Goal: Complete application form

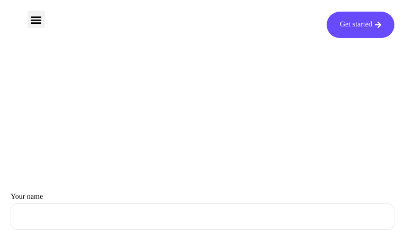
type input "EsBrOVNzbfJlumM"
type input "[EMAIL_ADDRESS][DOMAIN_NAME]"
type input "TavVDycXZ"
type input "ovygktdJQg"
type input "[EMAIL_ADDRESS][DOMAIN_NAME]"
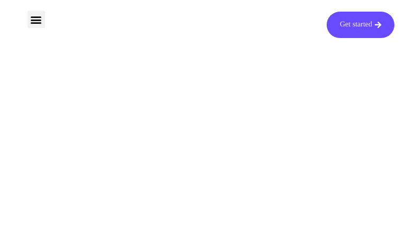
type input "FUZsCdpi"
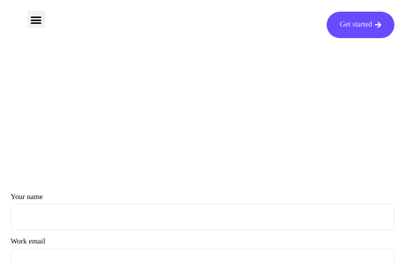
type input "BWSkNkZqmAdrPkd"
type input "[EMAIL_ADDRESS][DOMAIN_NAME]"
type input "zroxivuhrPZZVStF"
type input "BqDREPnk"
type input "[EMAIL_ADDRESS][DOMAIN_NAME]"
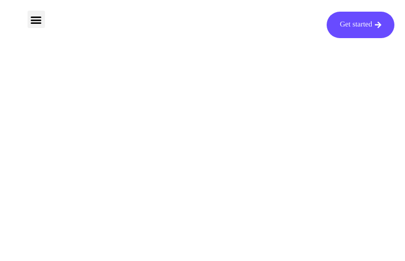
type input "TtiKWvvwOUTNKT"
